Goal: Transaction & Acquisition: Purchase product/service

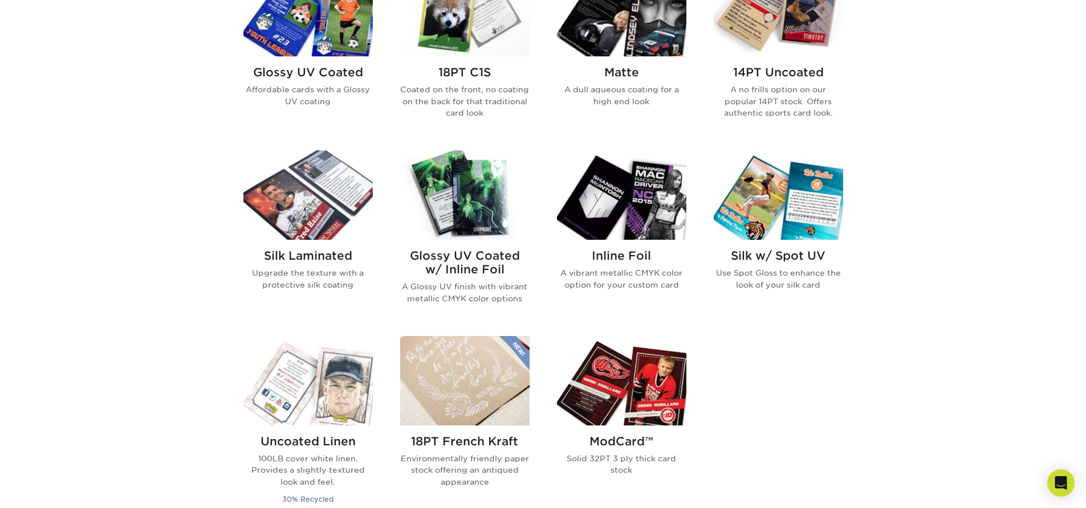
scroll to position [659, 0]
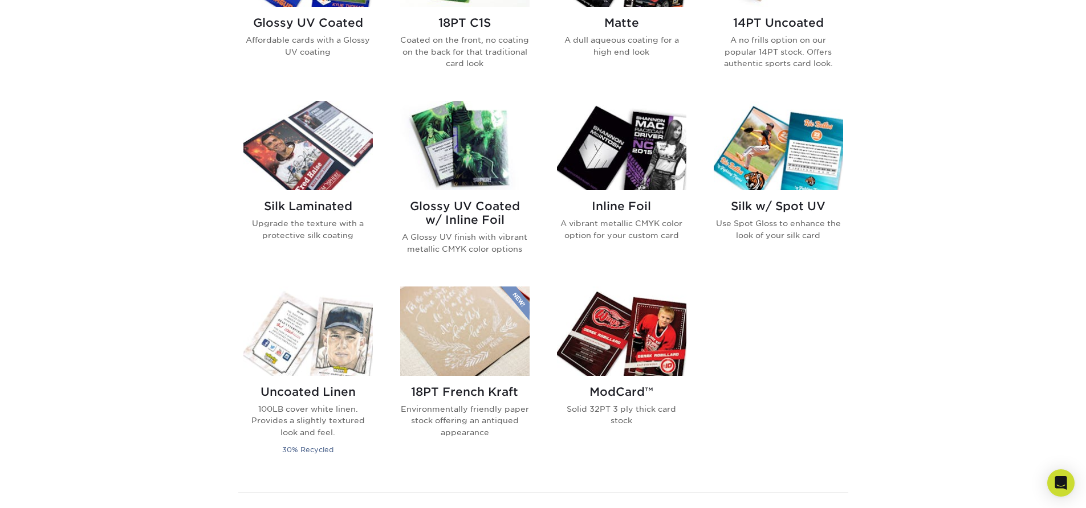
click at [481, 154] on img at bounding box center [464, 145] width 129 height 89
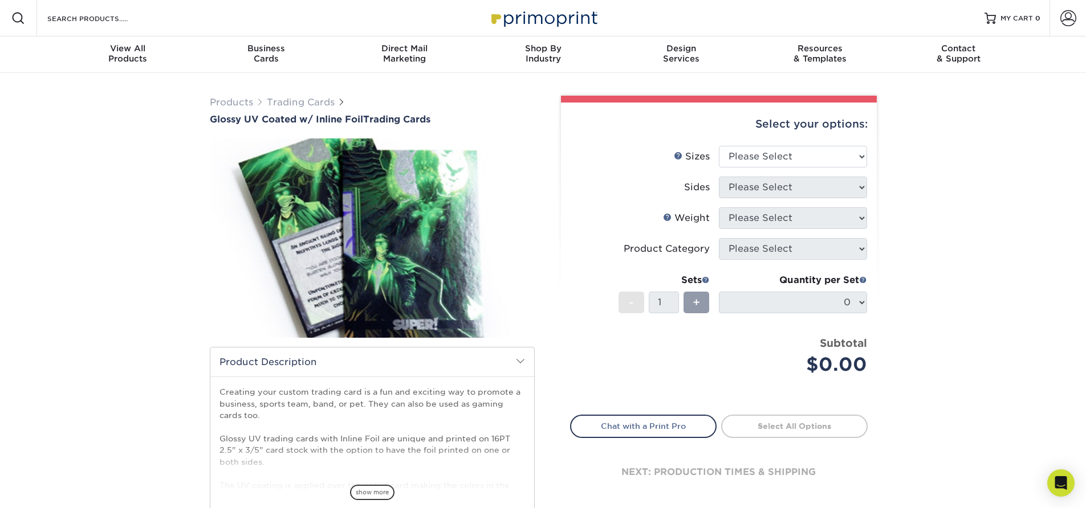
click at [522, 360] on span at bounding box center [520, 361] width 9 height 9
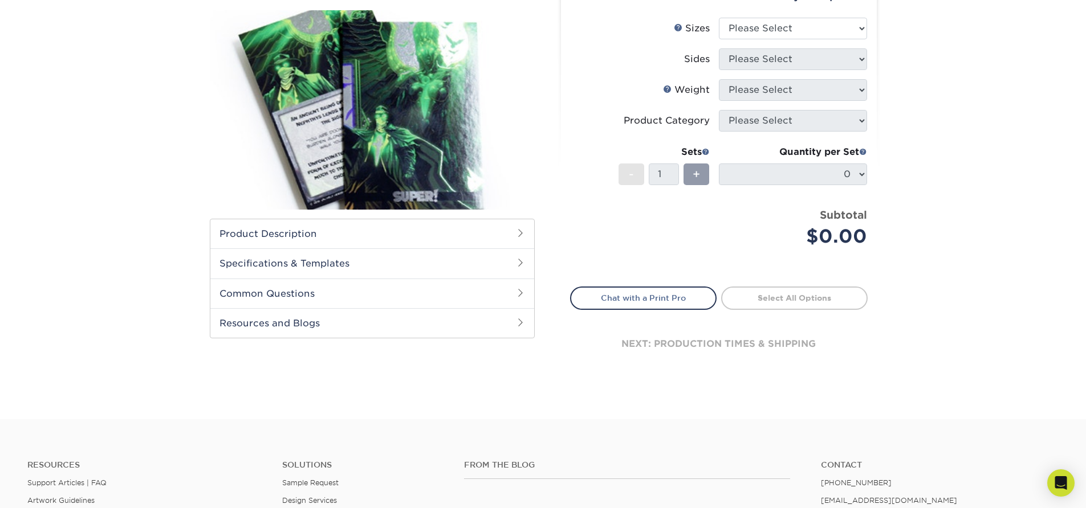
scroll to position [15, 0]
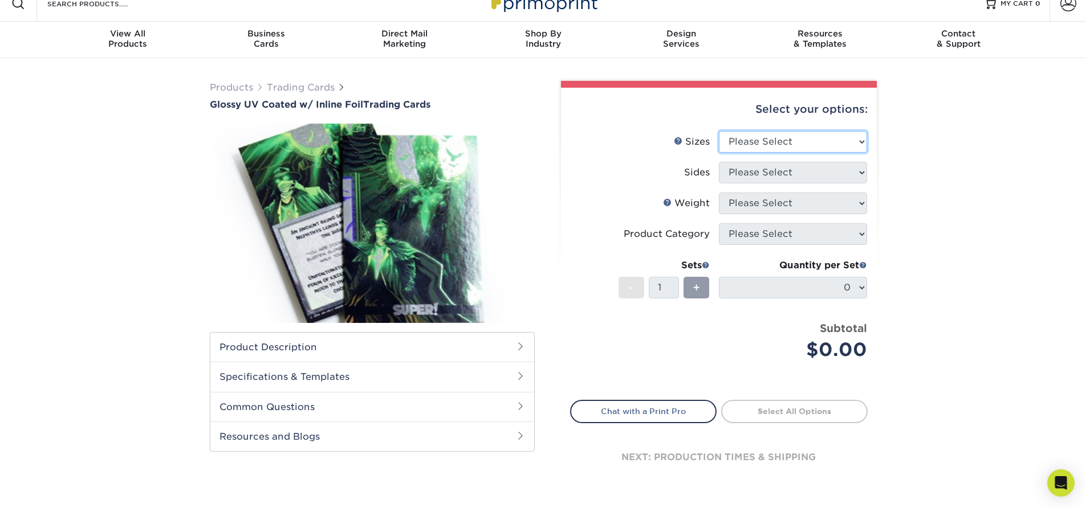
click at [776, 141] on select "Please Select 2.5" x 3.5"" at bounding box center [793, 142] width 148 height 22
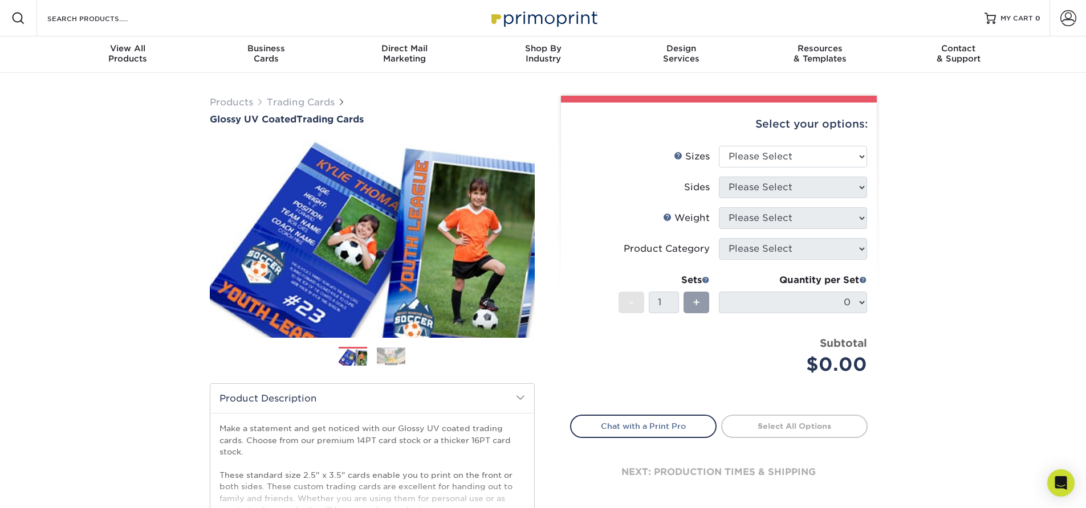
click at [386, 360] on img at bounding box center [391, 357] width 28 height 18
